Goal: Navigation & Orientation: Find specific page/section

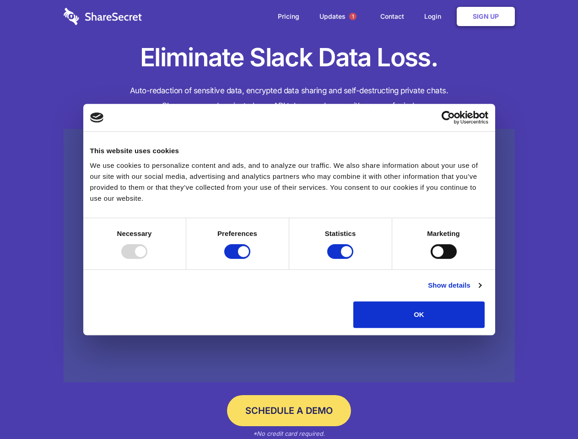
click at [147, 259] on div at bounding box center [134, 251] width 26 height 15
click at [250, 259] on input "Preferences" at bounding box center [237, 251] width 26 height 15
checkbox input "false"
click at [341, 259] on input "Statistics" at bounding box center [340, 251] width 26 height 15
checkbox input "false"
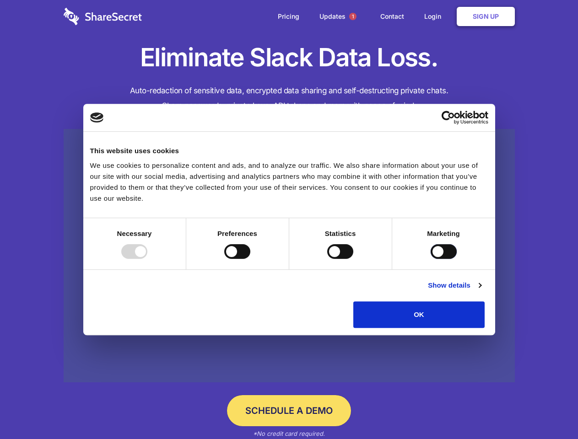
click at [431, 259] on input "Marketing" at bounding box center [444, 251] width 26 height 15
checkbox input "true"
click at [481, 291] on link "Show details" at bounding box center [454, 285] width 53 height 11
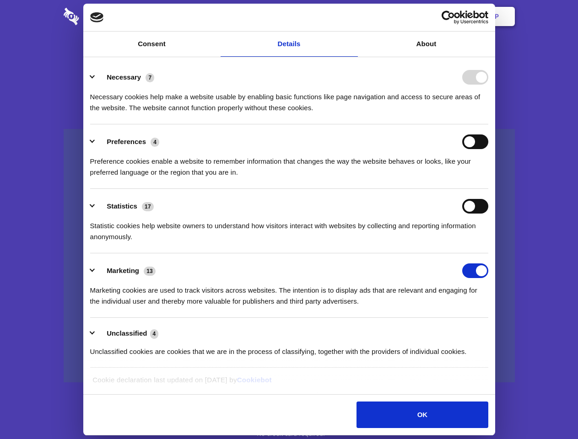
click at [488, 113] on div "Necessary cookies help make a website usable by enabling basic functions like p…" at bounding box center [289, 99] width 398 height 29
click at [352, 16] on span "1" at bounding box center [352, 16] width 7 height 7
